Goal: Information Seeking & Learning: Learn about a topic

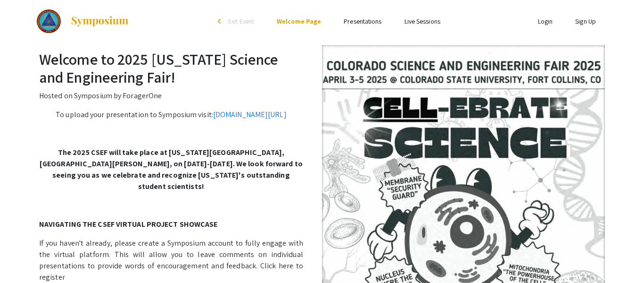
click at [368, 20] on link "Presentations" at bounding box center [363, 21] width 38 height 8
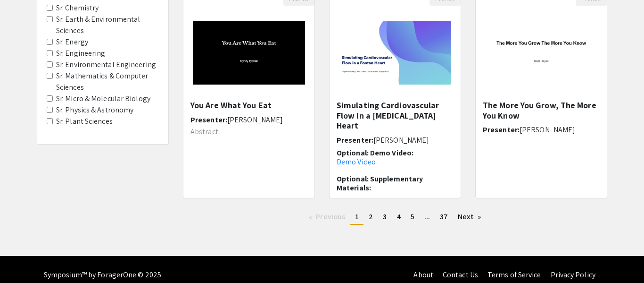
scroll to position [343, 0]
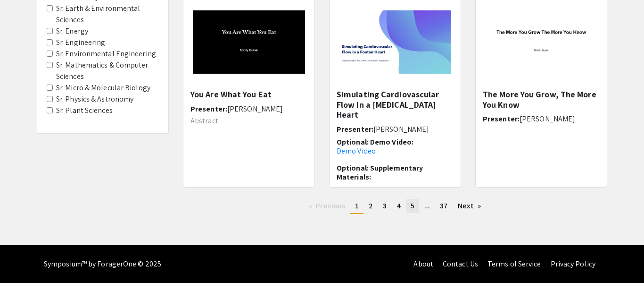
click at [406, 209] on link "page 5" at bounding box center [412, 206] width 13 height 14
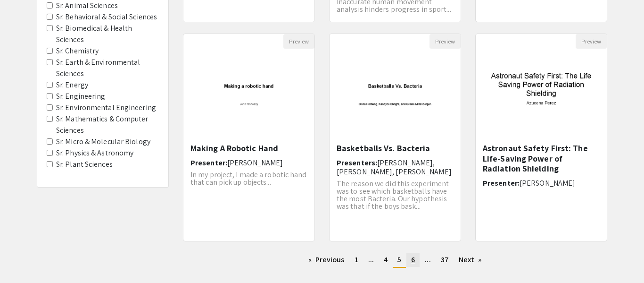
scroll to position [343, 0]
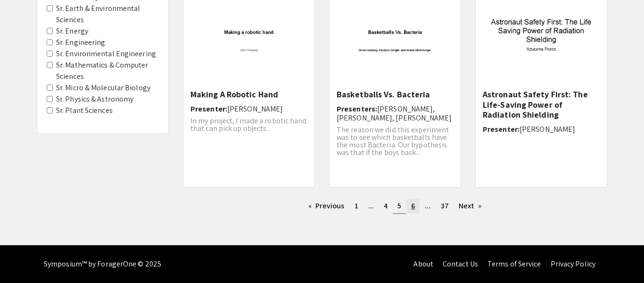
click at [412, 207] on span "6" at bounding box center [413, 205] width 4 height 10
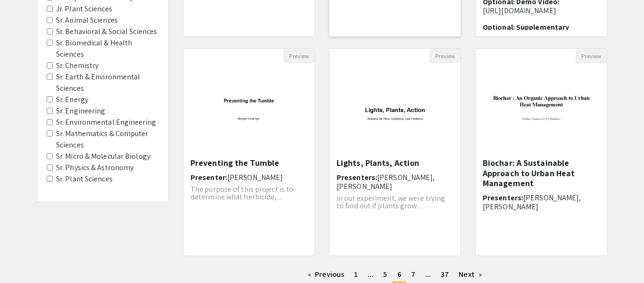
scroll to position [343, 0]
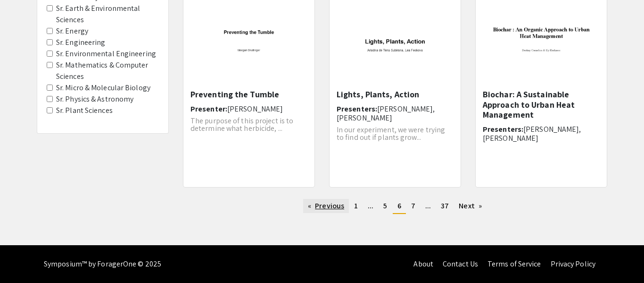
click at [318, 207] on link "Previous page" at bounding box center [326, 206] width 46 height 14
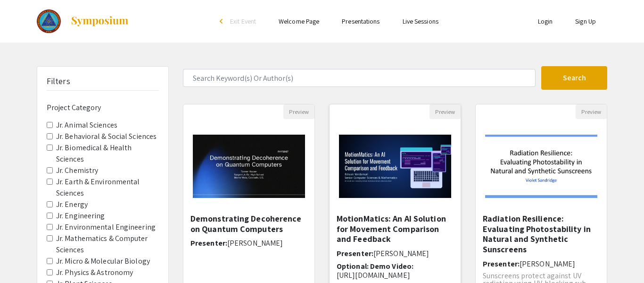
scroll to position [343, 0]
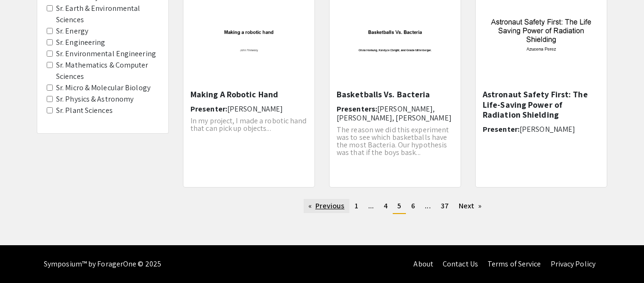
click at [325, 206] on link "Previous page" at bounding box center [327, 206] width 46 height 14
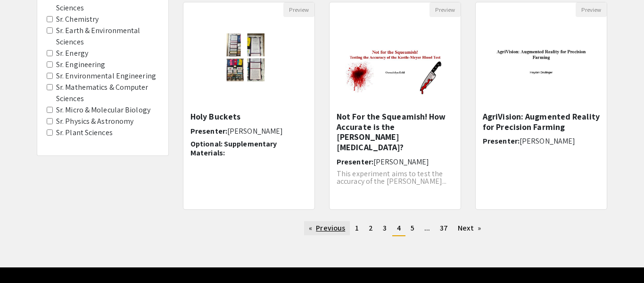
scroll to position [343, 0]
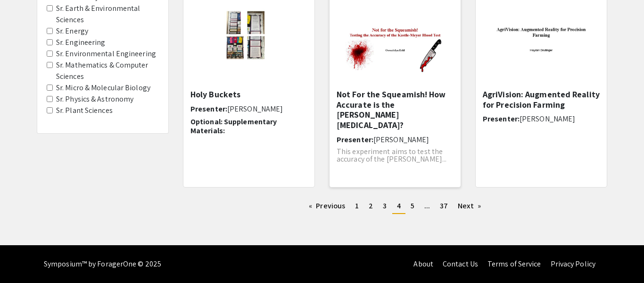
click at [383, 52] on img "Open Presentation <p>Not For the Squeamish! How Accurate is the Kastle-Meyer Bl…" at bounding box center [395, 42] width 131 height 82
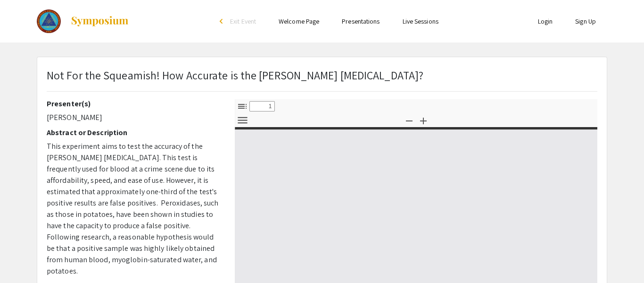
select select "custom"
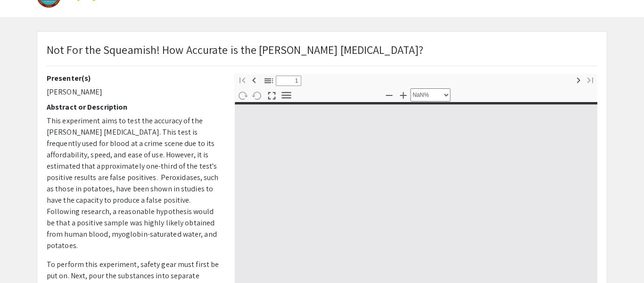
type input "0"
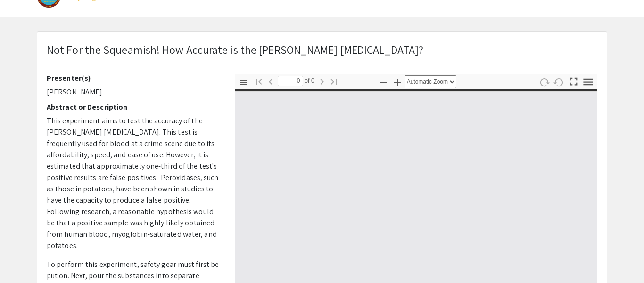
select select "custom"
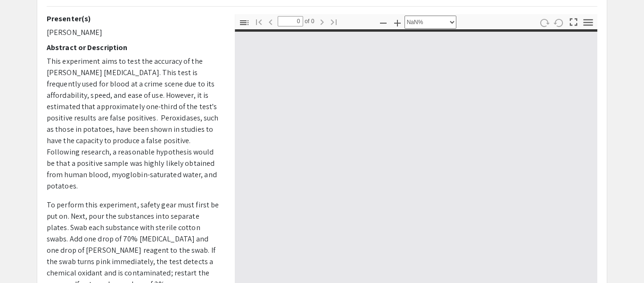
scroll to position [86, 0]
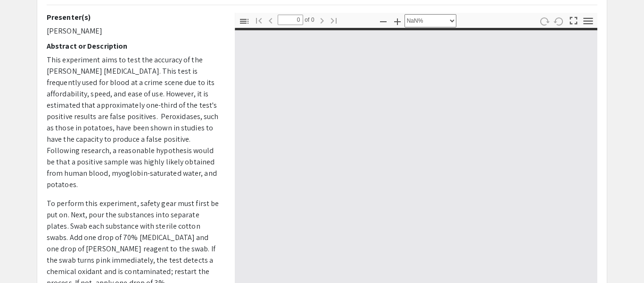
type input "1"
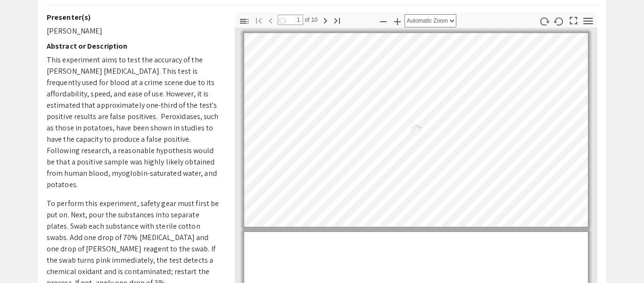
select select "auto"
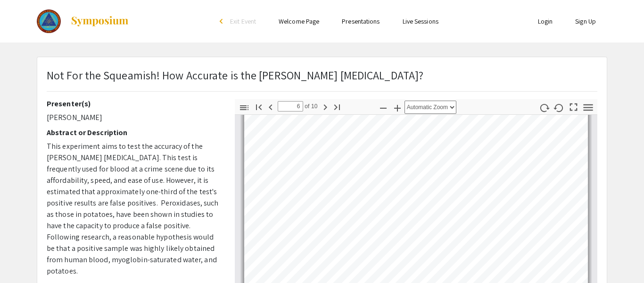
scroll to position [1000, 0]
type input "1"
